Goal: Task Accomplishment & Management: Complete application form

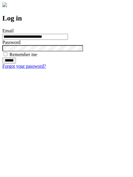
type input "**********"
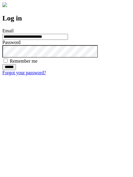
click at [16, 70] on input "******" at bounding box center [9, 67] width 14 height 6
